Goal: Information Seeking & Learning: Learn about a topic

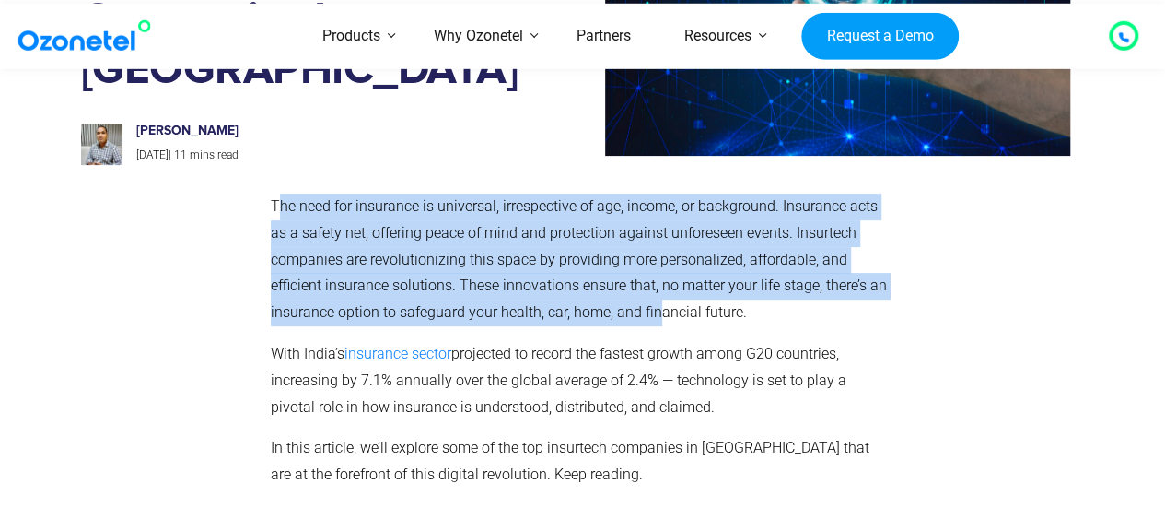
drag, startPoint x: 279, startPoint y: 180, endPoint x: 653, endPoint y: 288, distance: 389.5
click at [653, 288] on span "The need for insurance is universal, irrespective of age, income, or background…" at bounding box center [579, 258] width 616 height 123
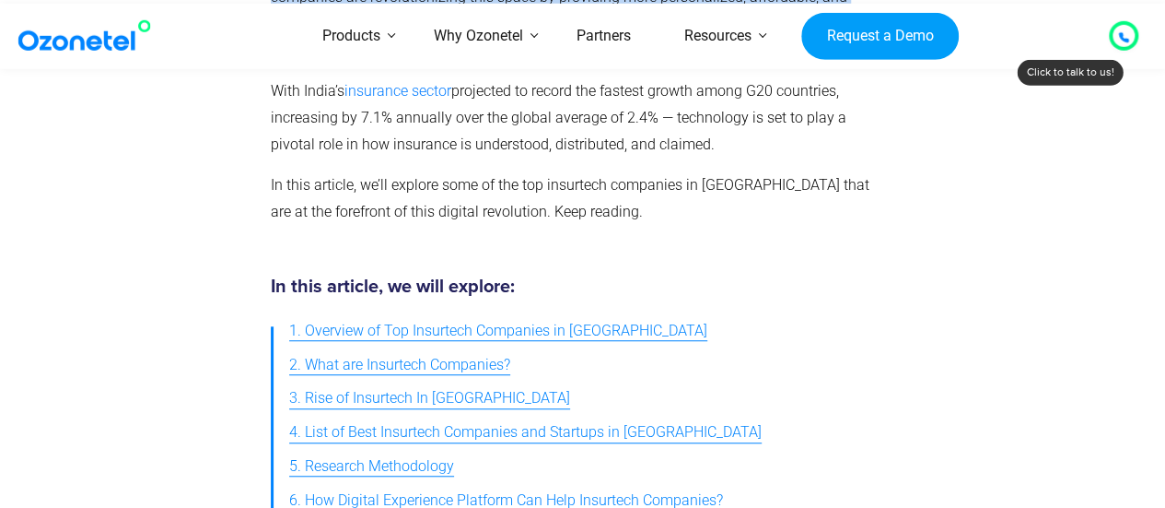
scroll to position [480, 0]
click at [543, 317] on span "1. Overview of Top Insurtech Companies in [GEOGRAPHIC_DATA]" at bounding box center [498, 330] width 418 height 27
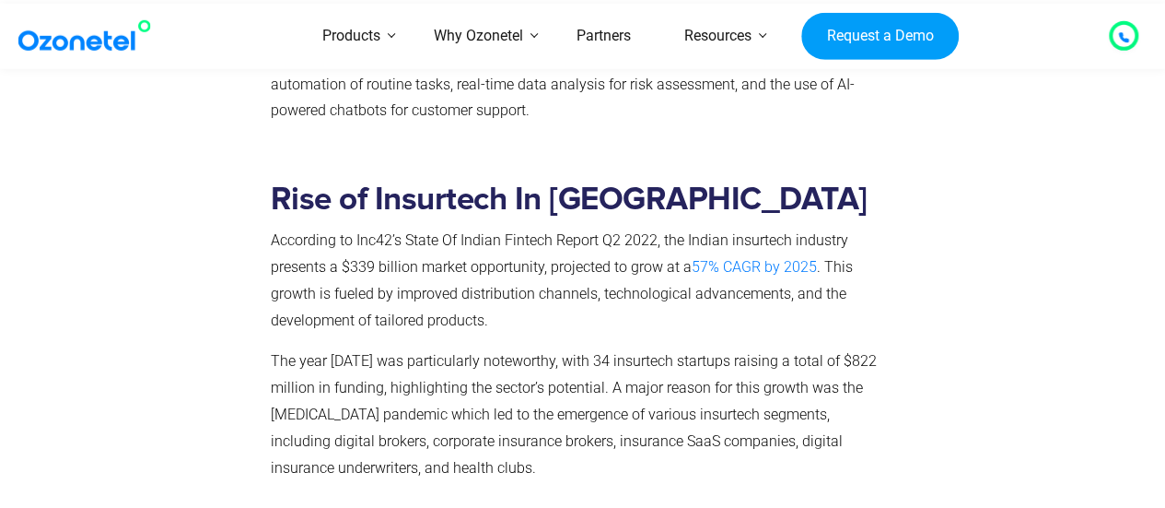
scroll to position [5544, 0]
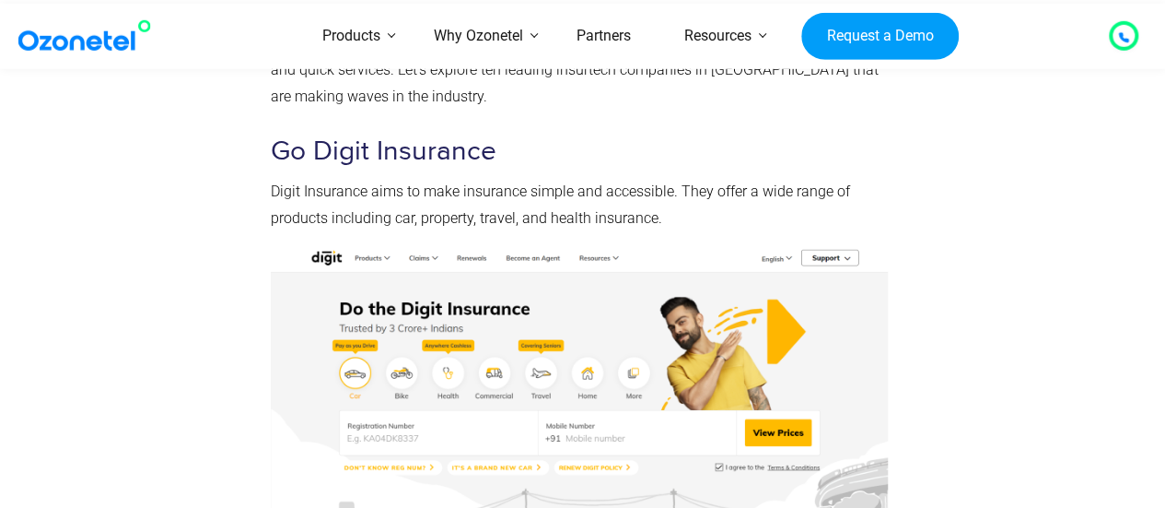
scroll to position [6194, 0]
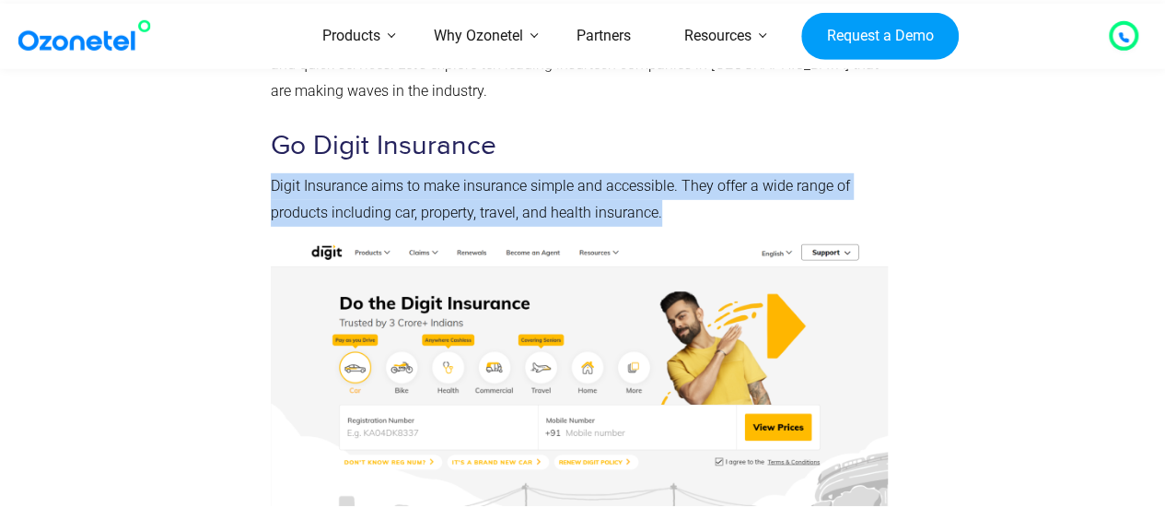
drag, startPoint x: 274, startPoint y: 139, endPoint x: 669, endPoint y: 159, distance: 395.7
click at [669, 173] on p "Digit Insurance aims to make insurance simple and accessible. They offer a wide…" at bounding box center [579, 199] width 617 height 53
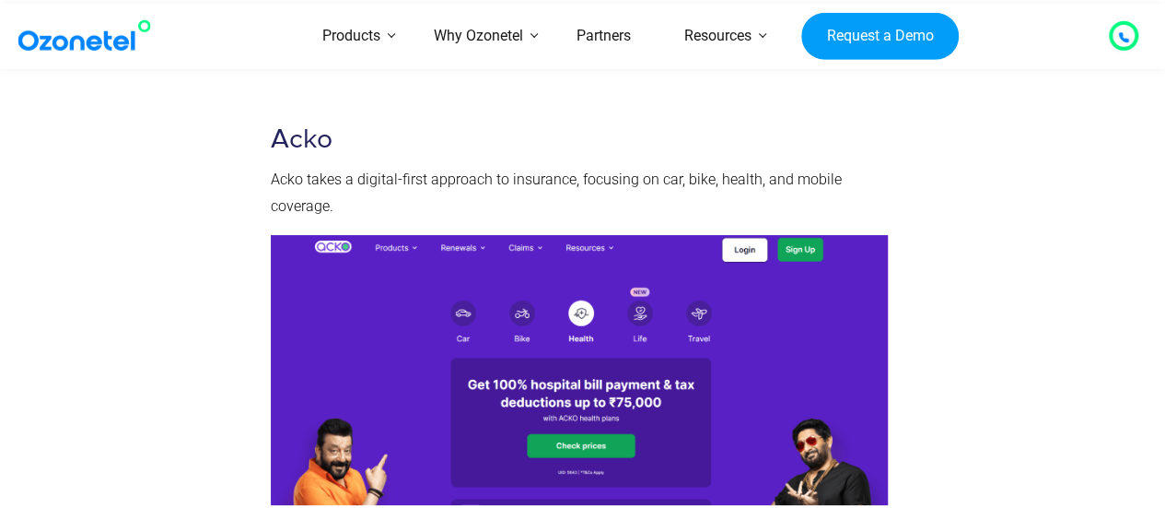
scroll to position [6964, 0]
